Goal: Use online tool/utility: Utilize a website feature to perform a specific function

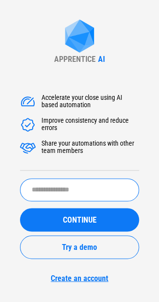
click at [53, 181] on input "text" at bounding box center [79, 189] width 119 height 23
type input "******"
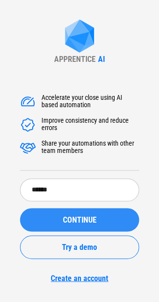
click at [61, 223] on div "CONTINUE" at bounding box center [79, 219] width 95 height 8
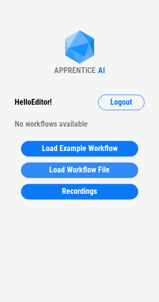
click at [61, 167] on span "Load Workflow File" at bounding box center [79, 170] width 60 height 8
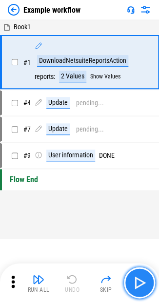
click at [136, 281] on img "button" at bounding box center [139, 282] width 16 height 16
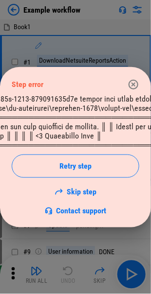
click at [132, 84] on icon "button" at bounding box center [133, 85] width 12 height 12
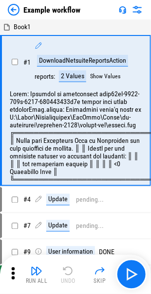
click at [16, 10] on img at bounding box center [14, 10] width 12 height 12
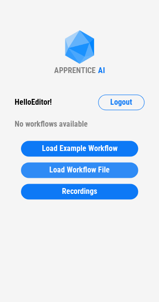
click at [86, 169] on span "Load Workflow File" at bounding box center [79, 170] width 60 height 8
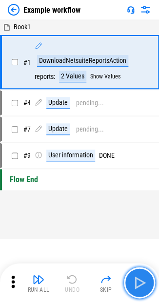
click at [136, 279] on img "button" at bounding box center [139, 282] width 16 height 16
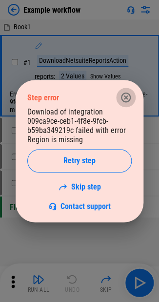
click at [125, 94] on icon "button" at bounding box center [126, 97] width 12 height 12
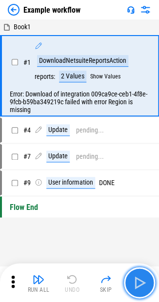
click at [139, 283] on img "button" at bounding box center [139, 282] width 16 height 16
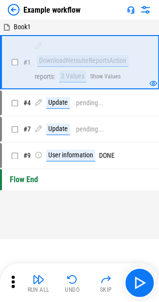
click at [67, 242] on div "Example workflow Book1 # 1 DownloadNetsuiteReportsAction reports : 2 Values Sho…" at bounding box center [79, 151] width 159 height 302
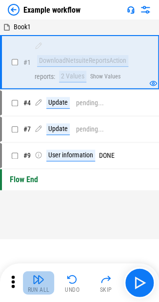
click at [36, 281] on img "button" at bounding box center [39, 279] width 12 height 12
